Goal: Find specific page/section: Find specific page/section

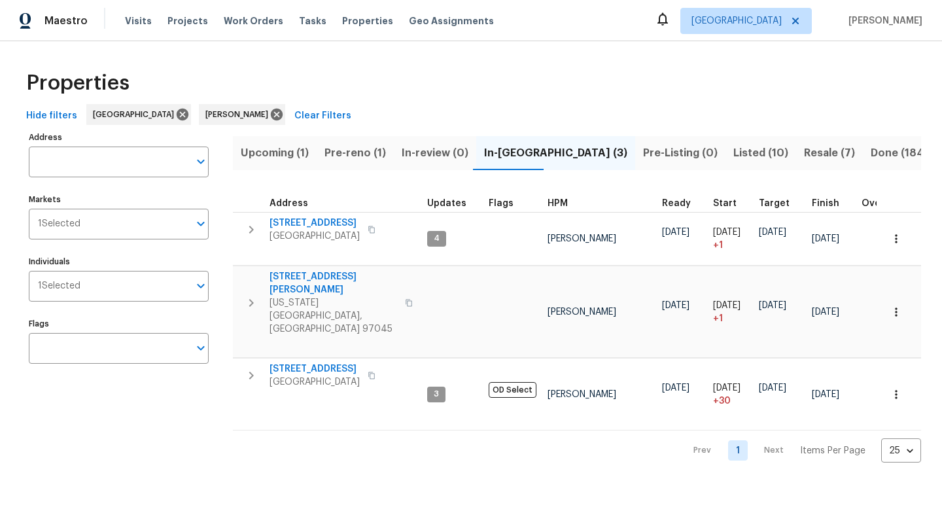
click at [347, 152] on span "Pre-reno (1)" at bounding box center [354, 153] width 61 height 18
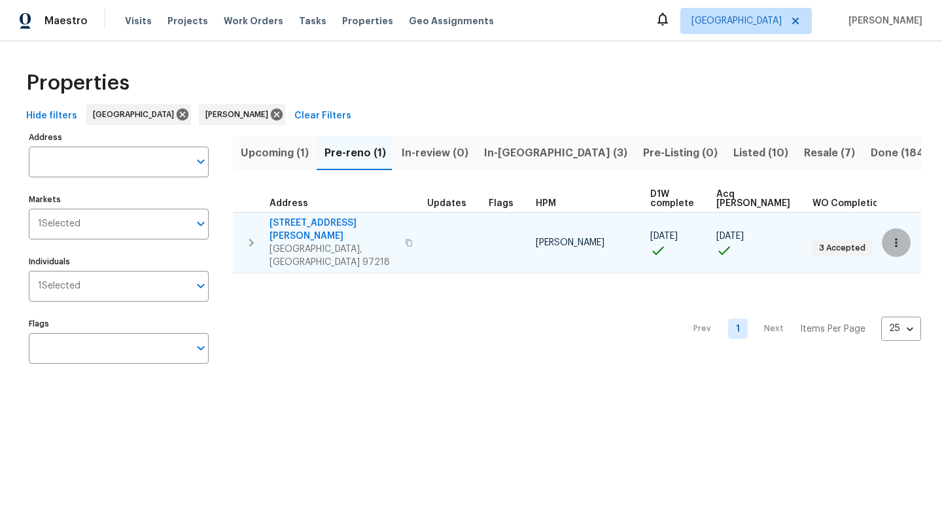
click at [903, 229] on button "button" at bounding box center [896, 242] width 29 height 29
